Goal: Navigation & Orientation: Find specific page/section

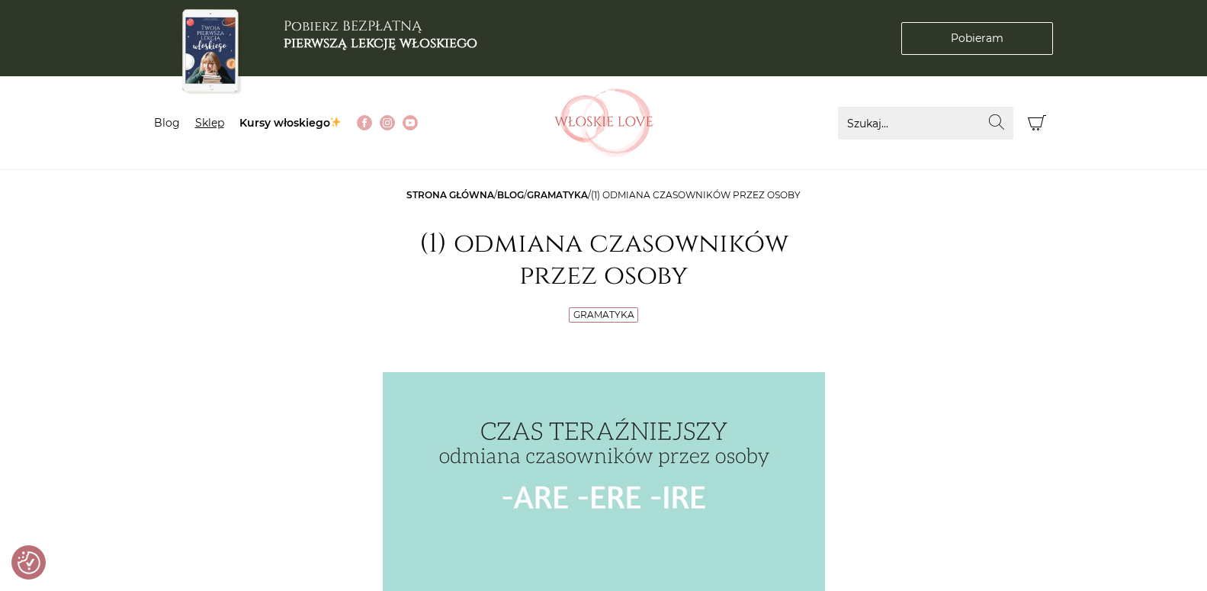
click at [217, 123] on link "Sklep" at bounding box center [209, 123] width 29 height 14
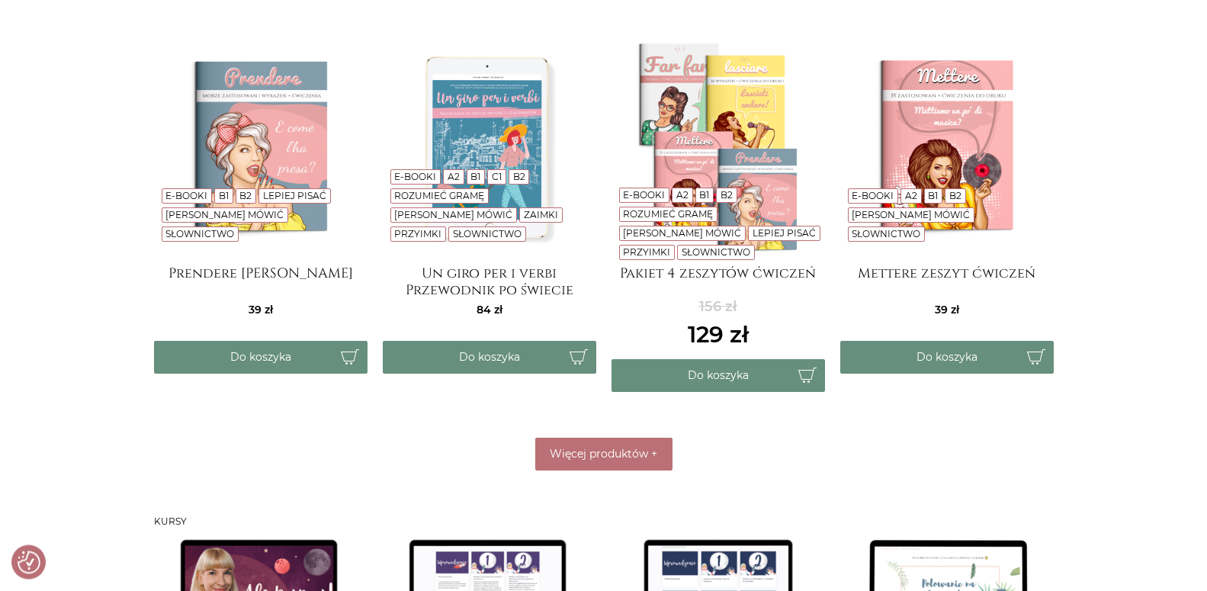
scroll to position [700, 0]
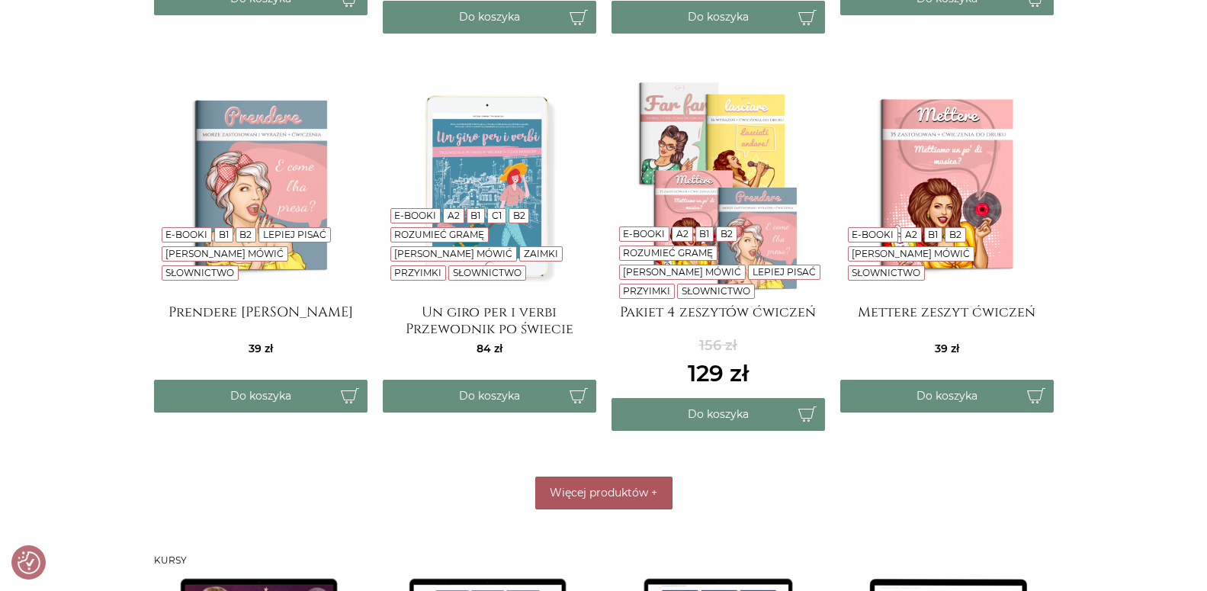
click at [602, 503] on button "Więcej produktów +" at bounding box center [603, 493] width 137 height 33
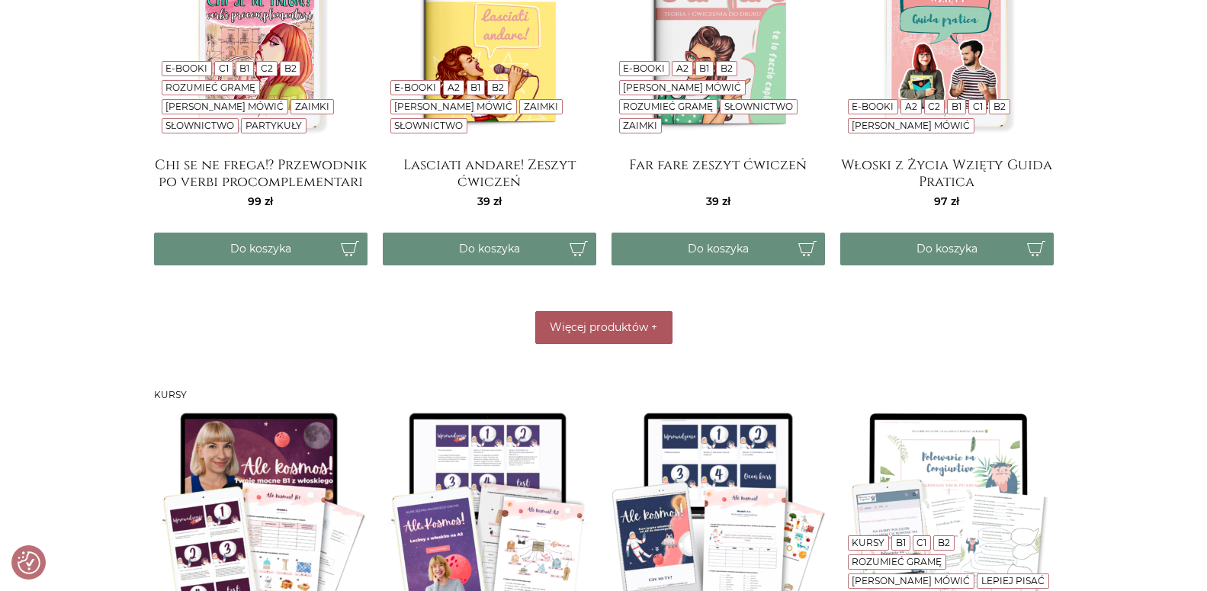
scroll to position [1322, 0]
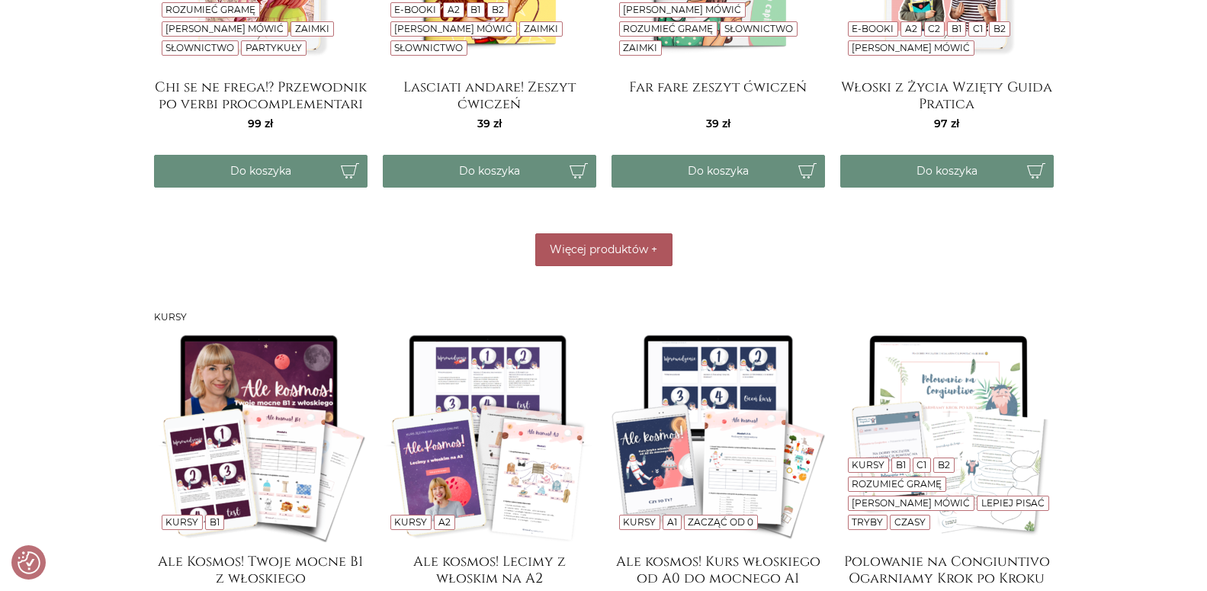
click at [596, 248] on span "Więcej produktów" at bounding box center [599, 249] width 98 height 14
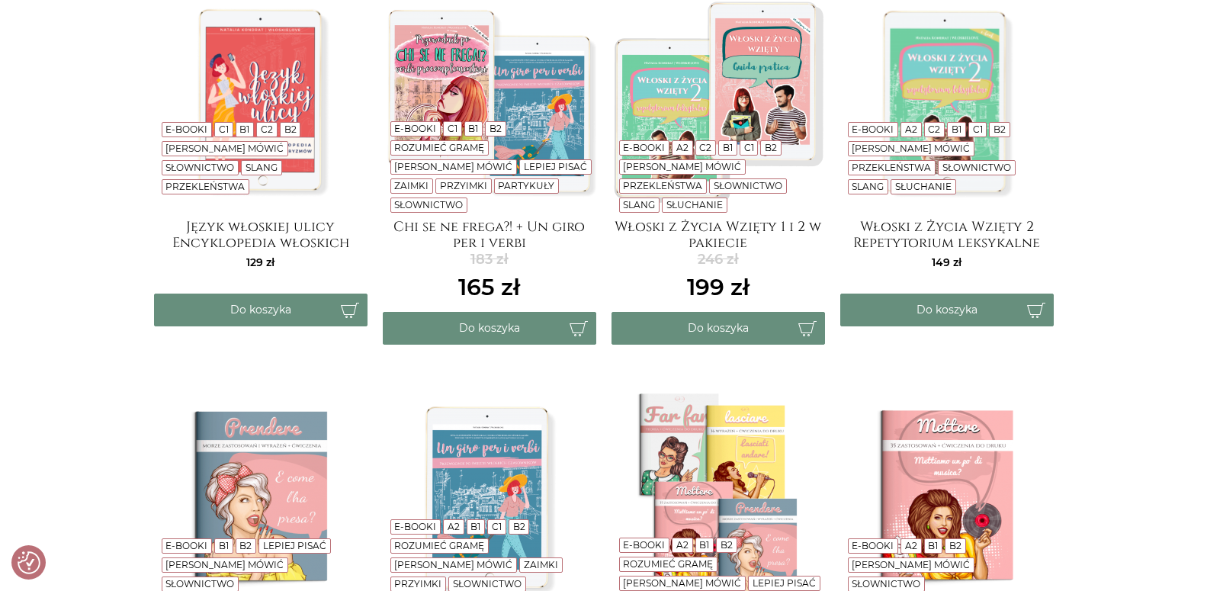
scroll to position [0, 0]
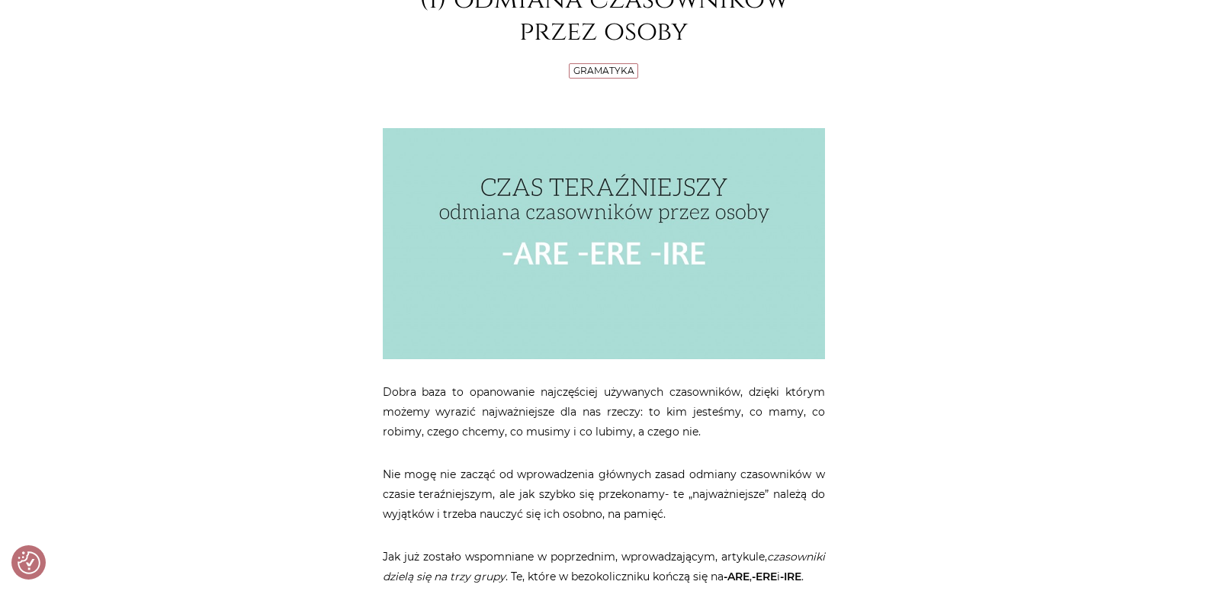
scroll to position [311, 0]
